Goal: Information Seeking & Learning: Learn about a topic

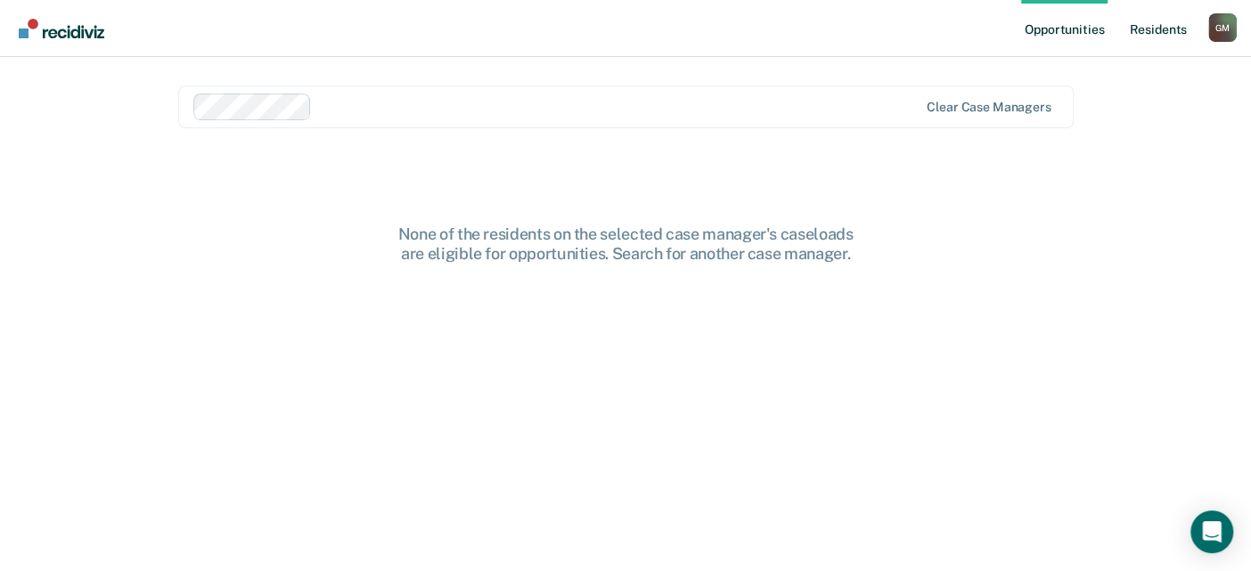
click at [1159, 36] on link "Resident s" at bounding box center [1157, 28] width 65 height 57
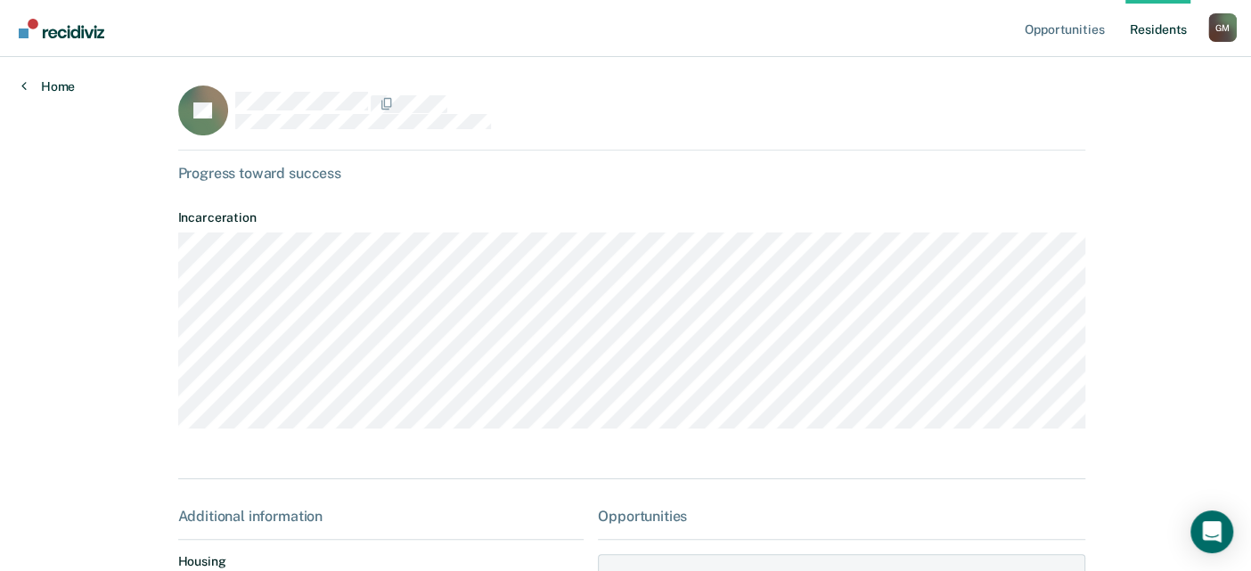
click at [39, 91] on link "Home" at bounding box center [47, 86] width 53 height 16
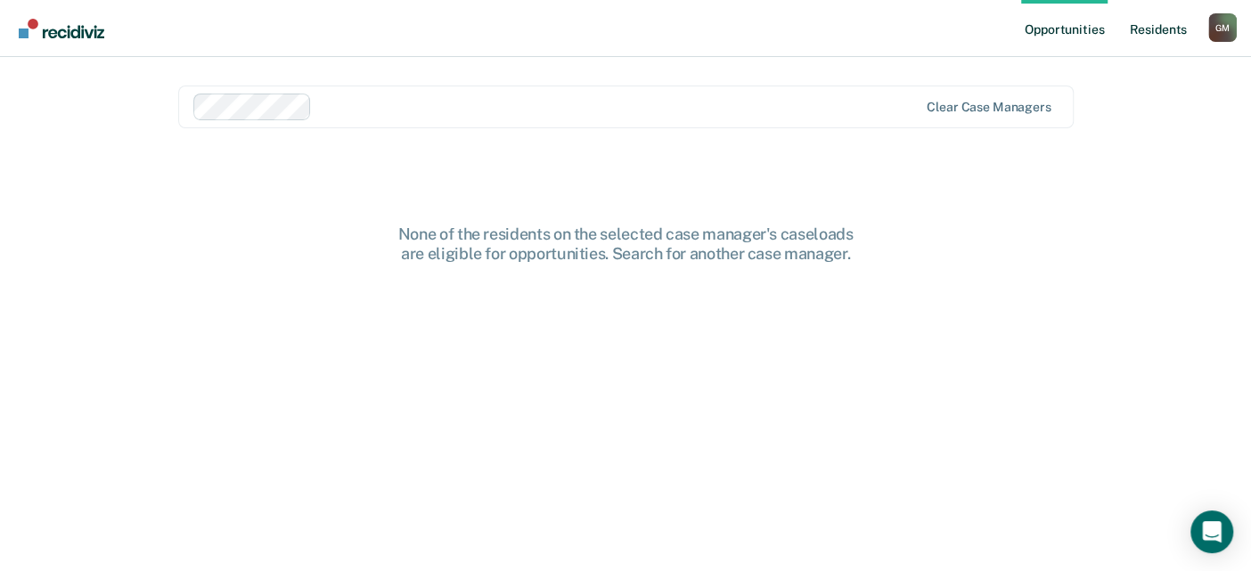
click at [1163, 20] on link "Resident s" at bounding box center [1157, 28] width 65 height 57
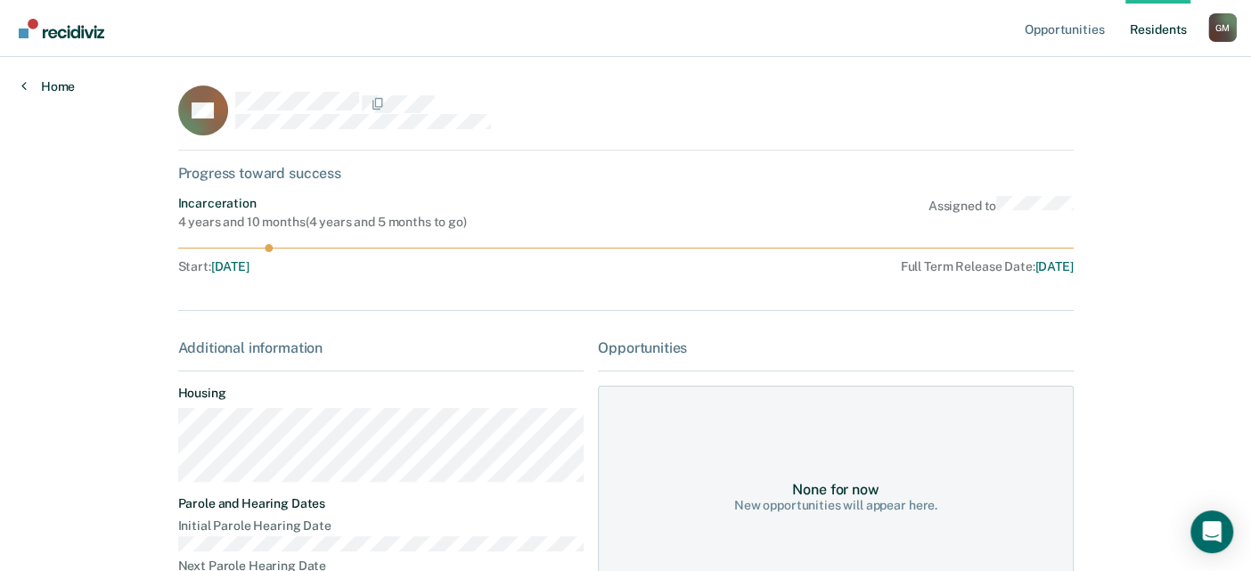
click at [37, 85] on link "Home" at bounding box center [47, 86] width 53 height 16
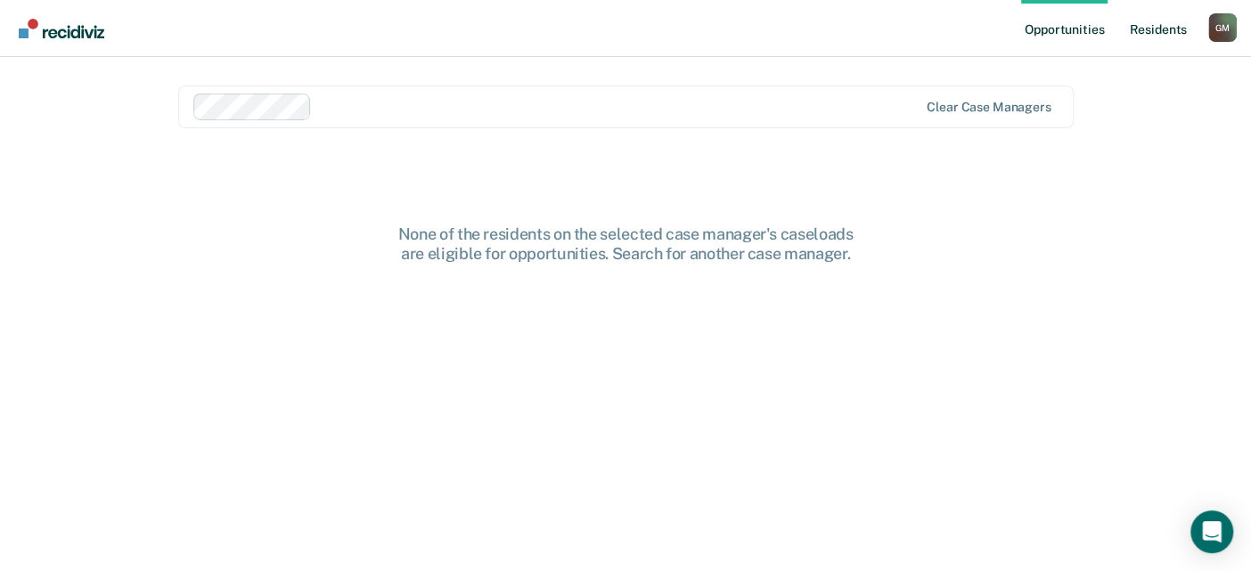
click at [1183, 42] on link "Resident s" at bounding box center [1157, 28] width 65 height 57
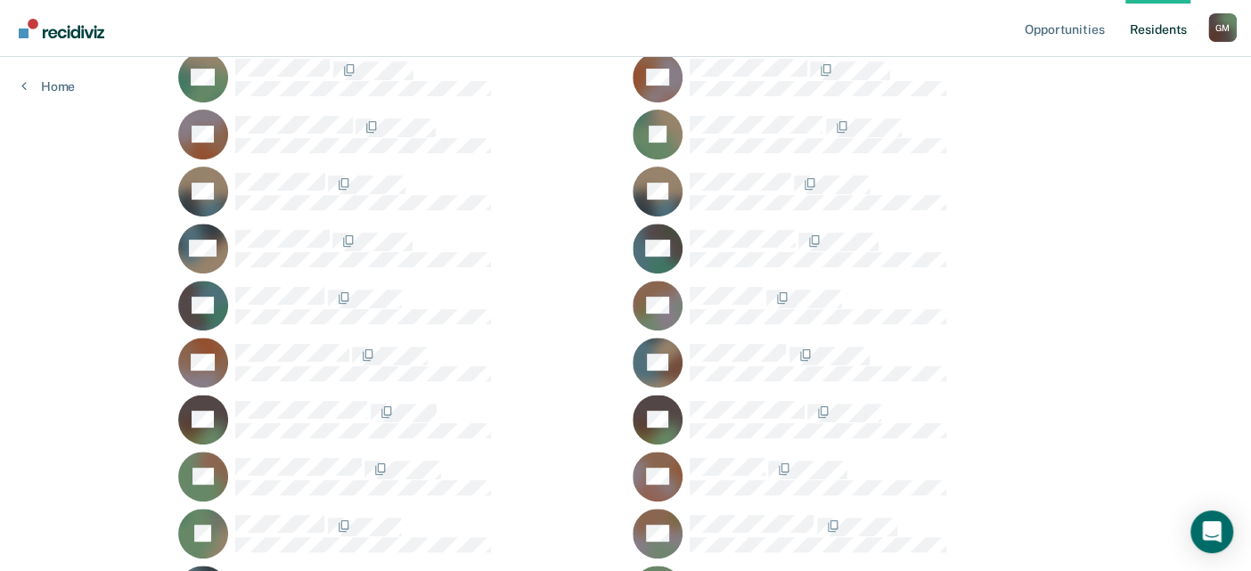
scroll to position [343, 0]
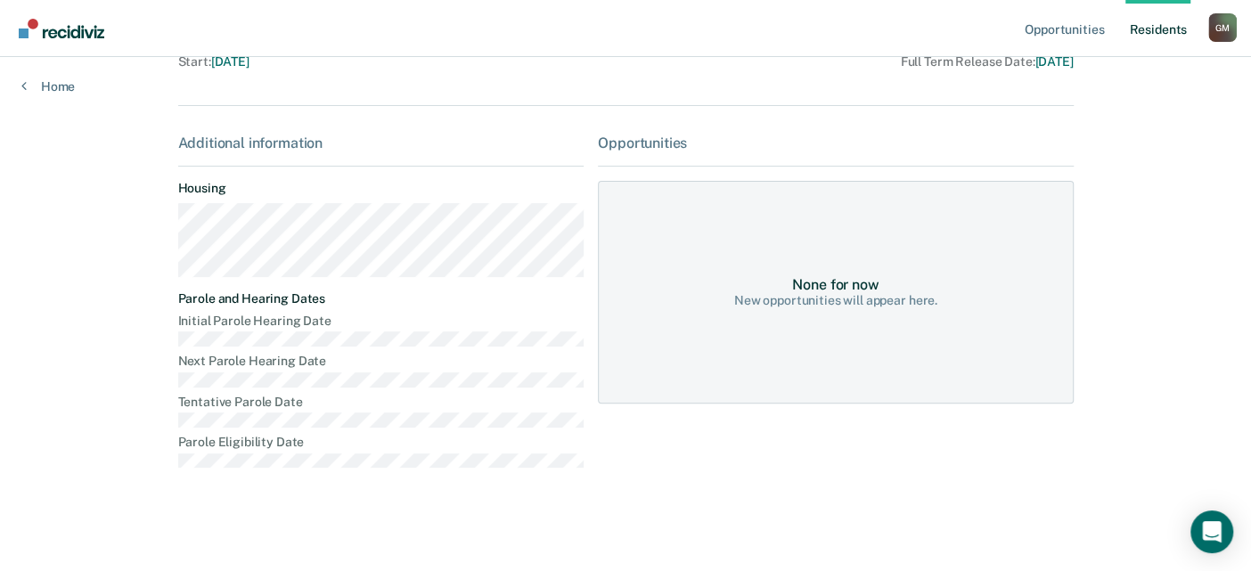
scroll to position [208, 0]
click at [1151, 32] on link "Resident s" at bounding box center [1157, 28] width 65 height 57
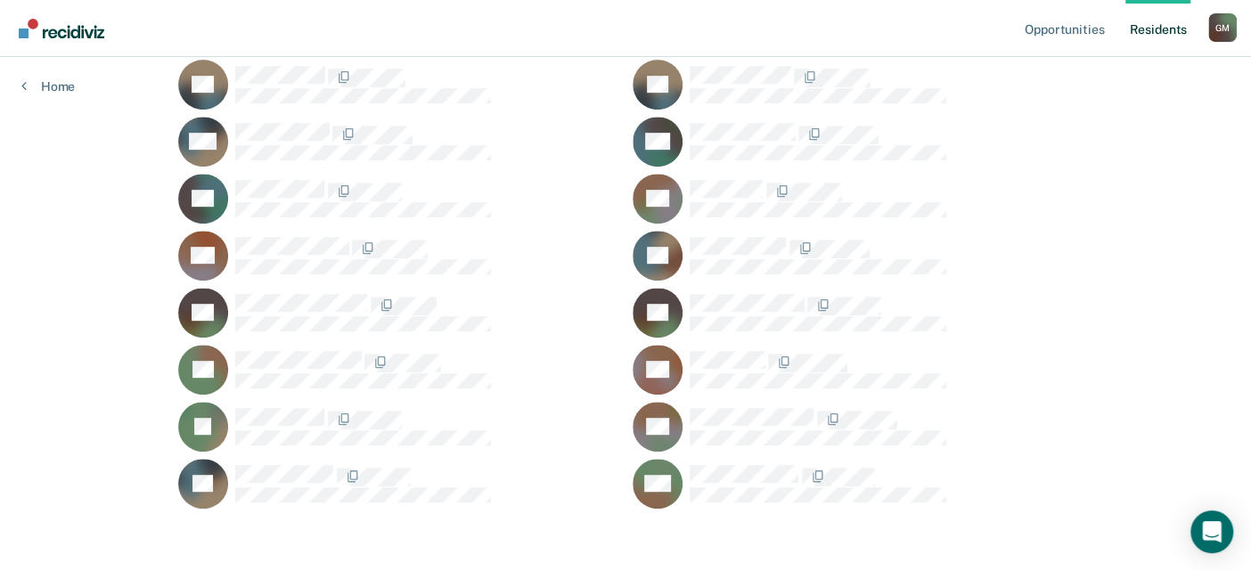
scroll to position [443, 0]
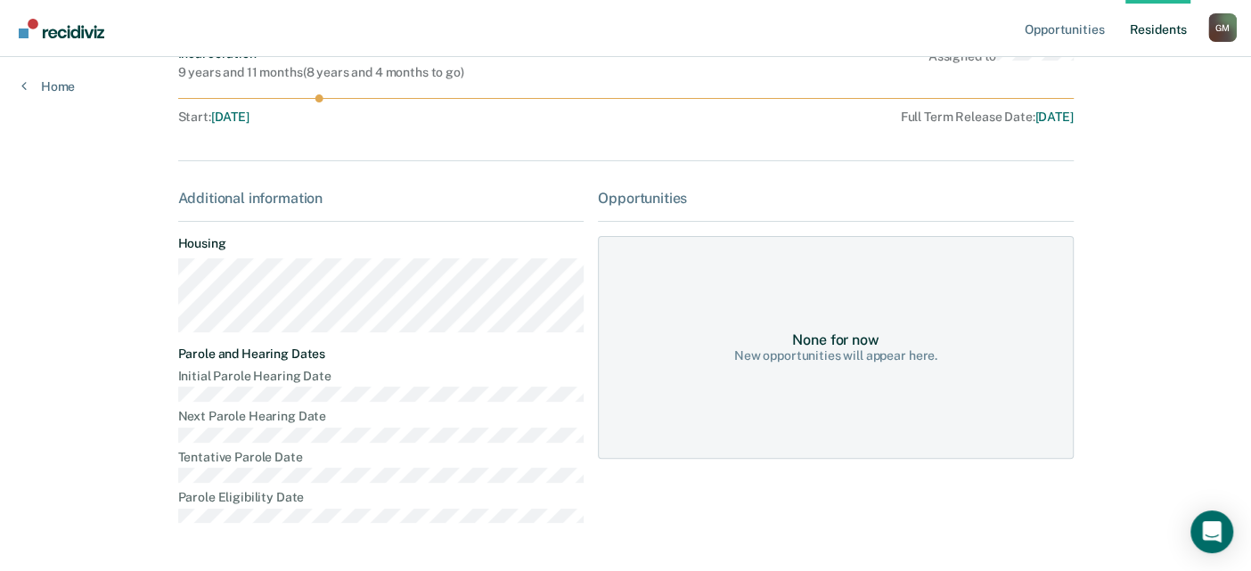
scroll to position [208, 0]
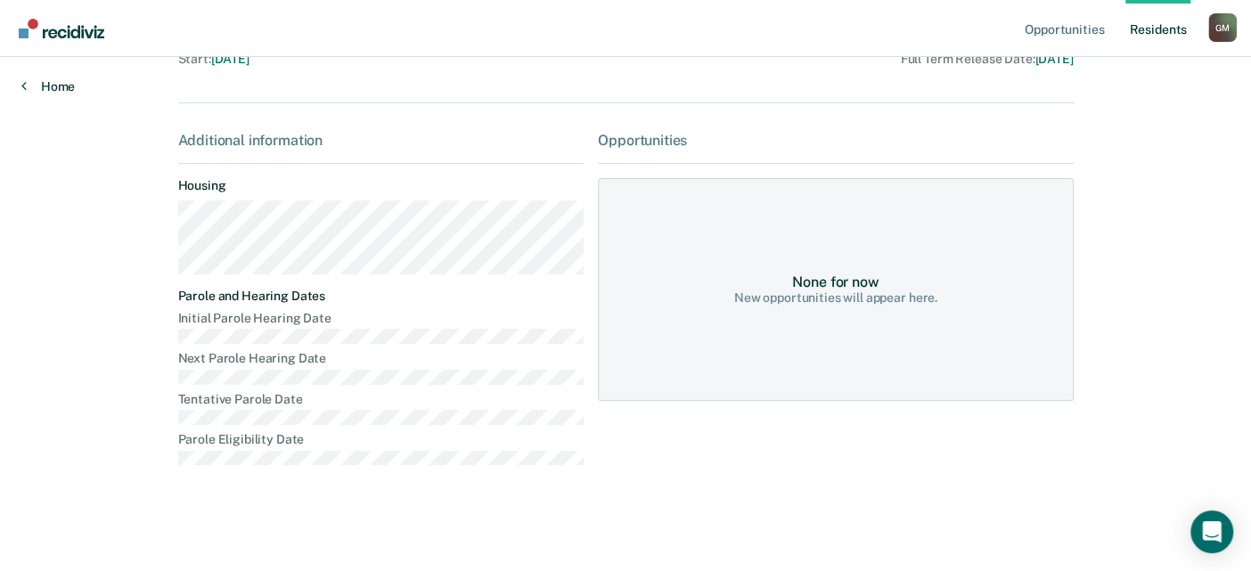
click at [46, 86] on link "Home" at bounding box center [47, 86] width 53 height 16
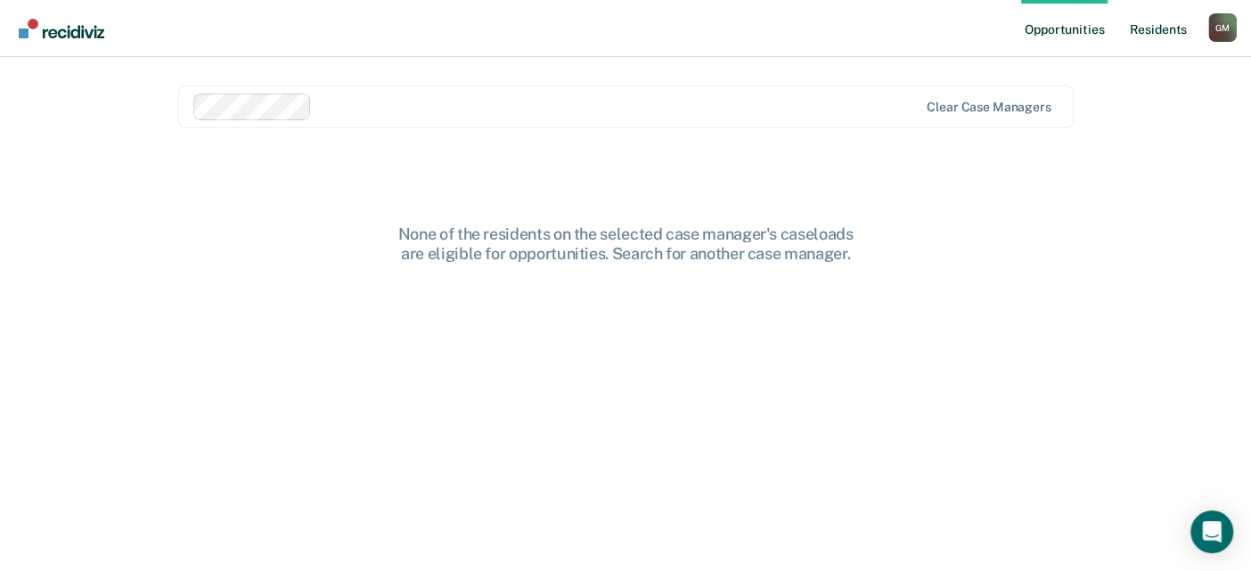
click at [1168, 31] on link "Resident s" at bounding box center [1157, 28] width 65 height 57
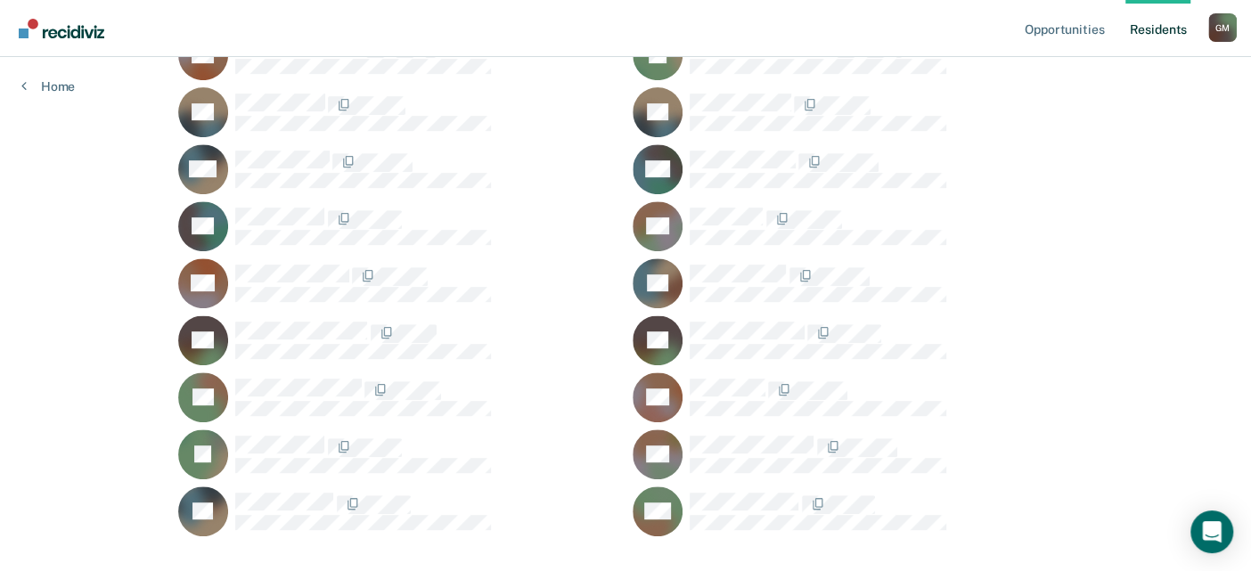
scroll to position [411, 0]
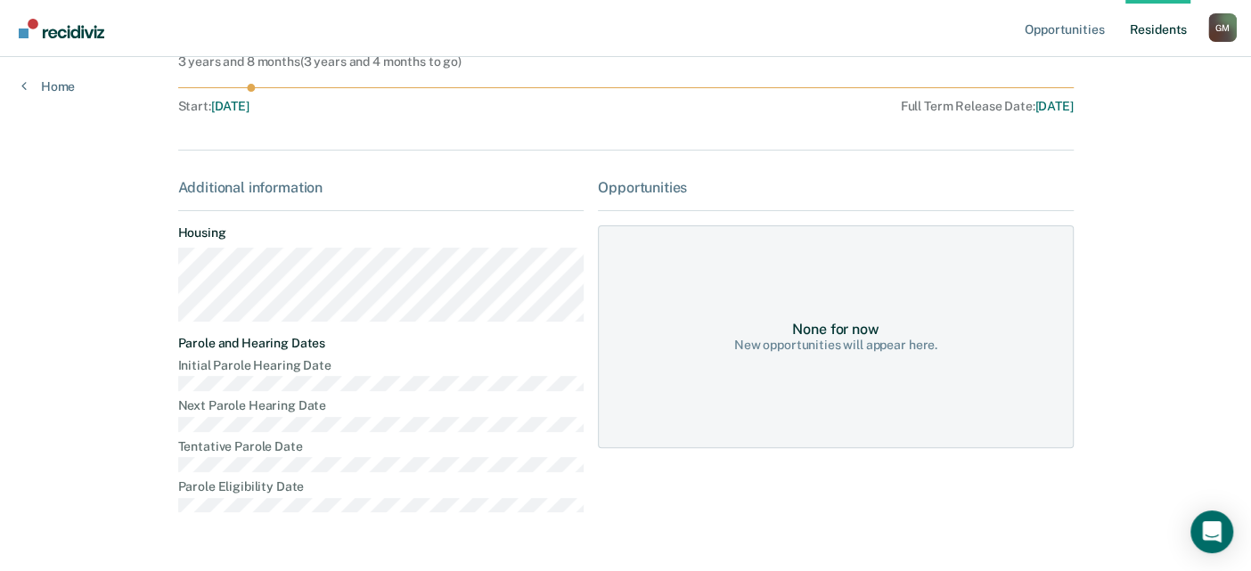
scroll to position [160, 0]
